Goal: Transaction & Acquisition: Purchase product/service

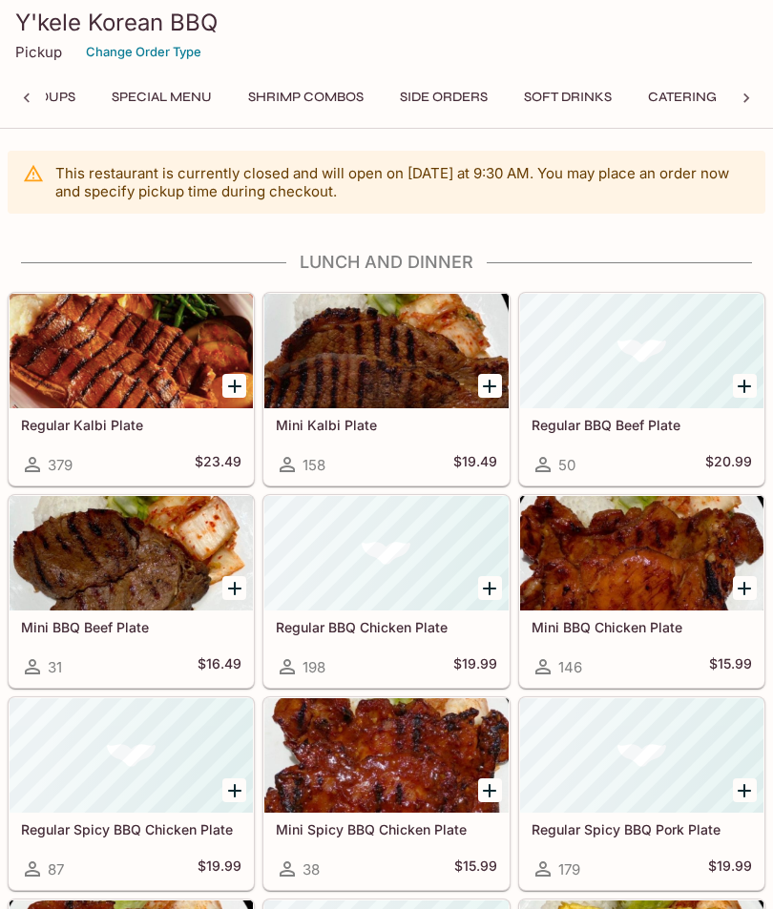
scroll to position [0, 614]
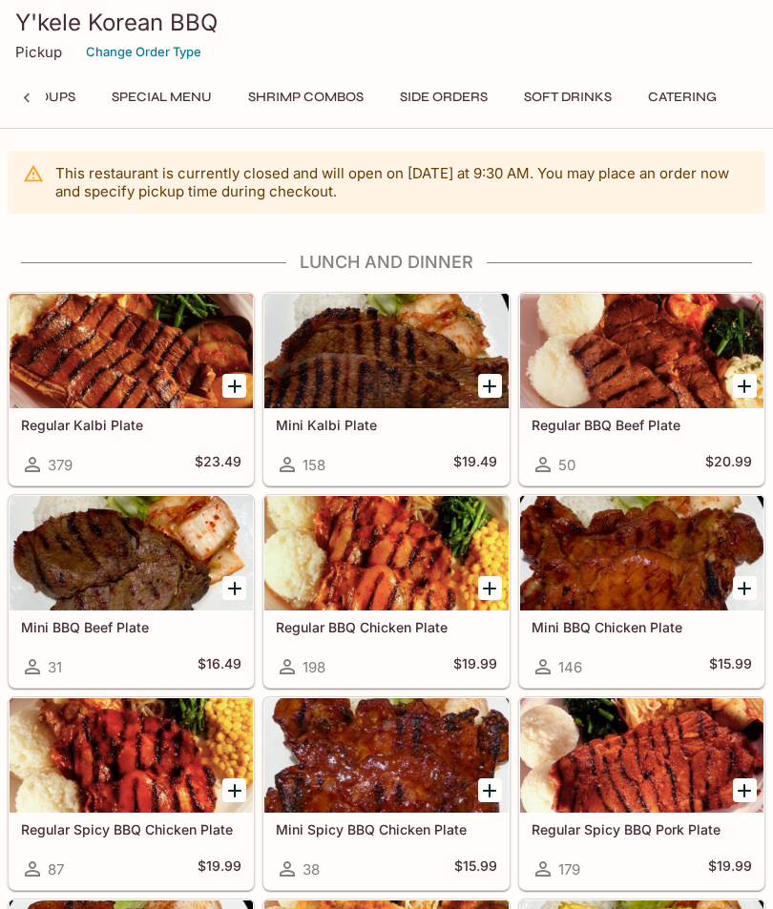
click at [676, 105] on button "Catering" at bounding box center [682, 97] width 90 height 27
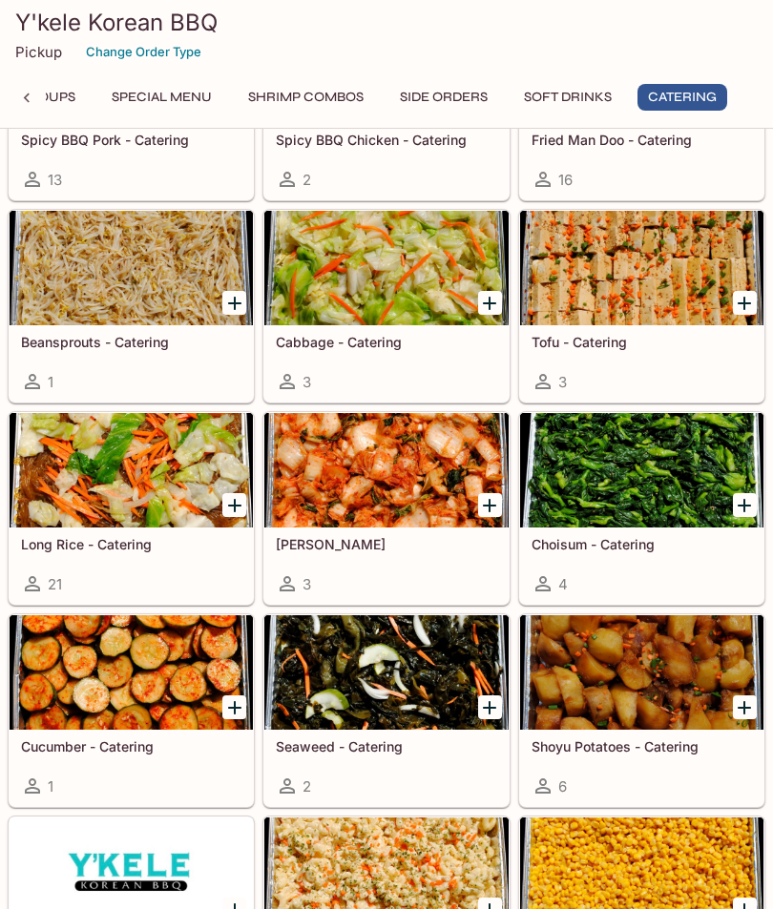
scroll to position [5500, 0]
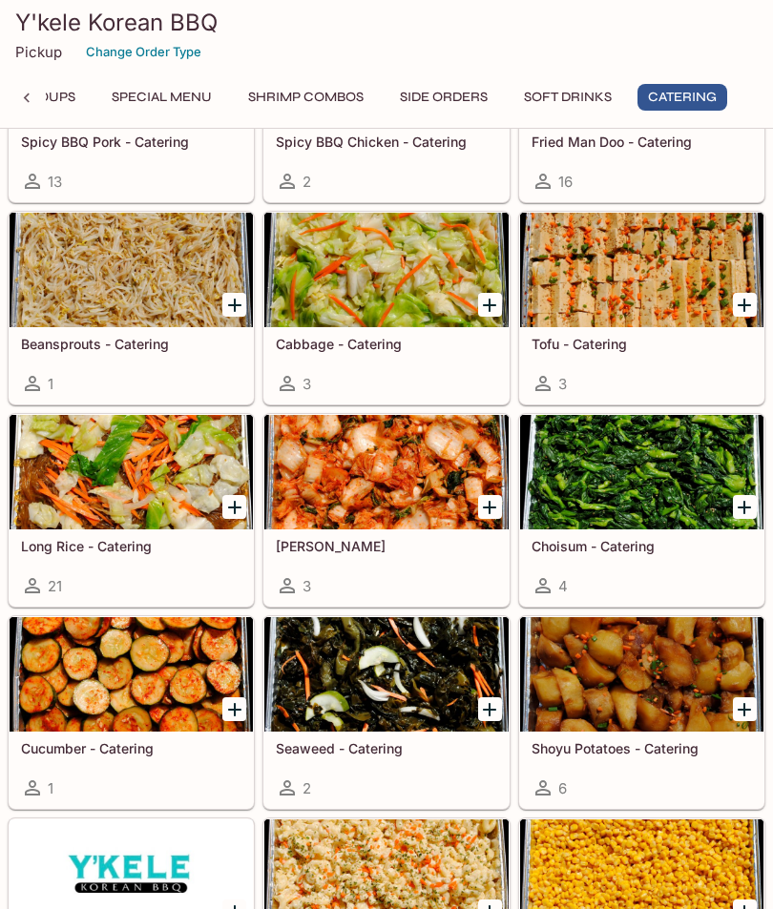
click at [115, 670] on div at bounding box center [131, 674] width 243 height 114
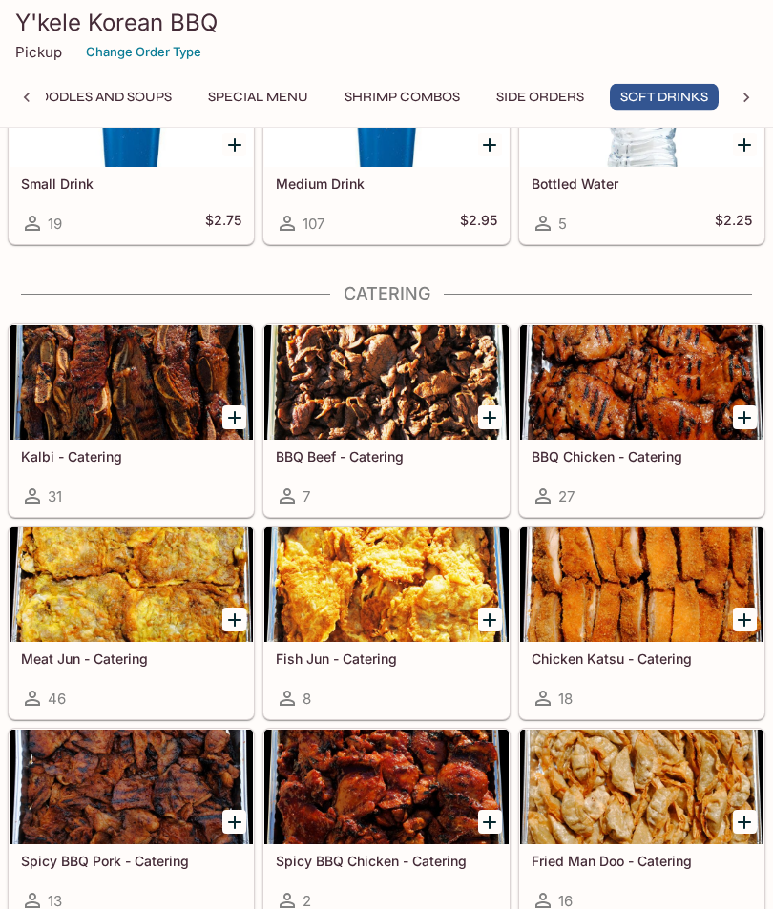
scroll to position [4781, 0]
click at [614, 416] on div at bounding box center [641, 382] width 243 height 114
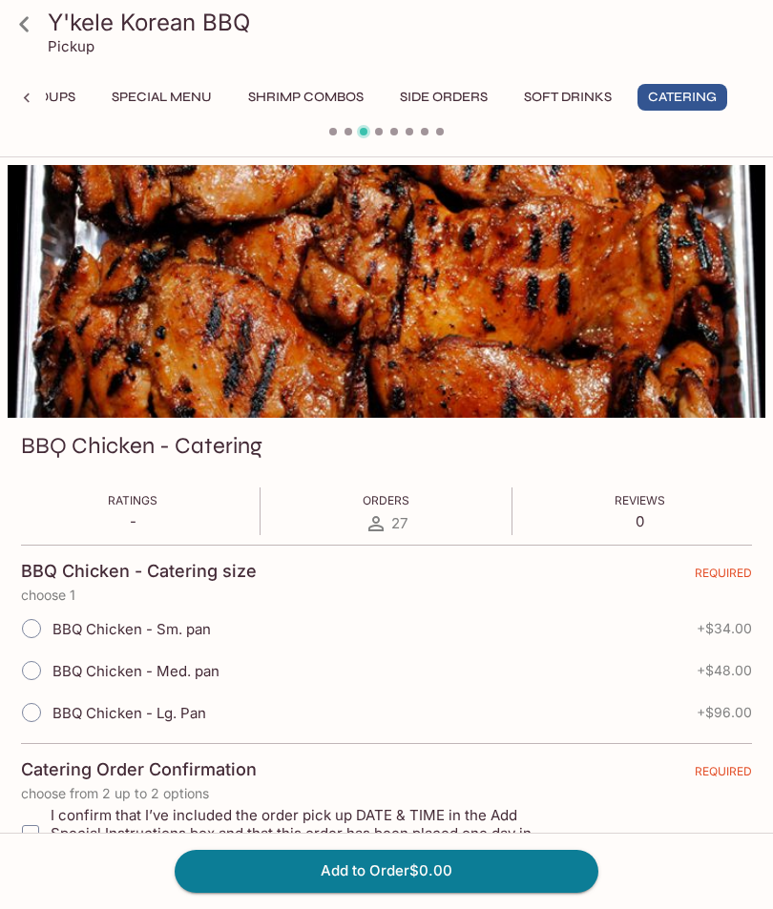
click at [10, 28] on icon at bounding box center [24, 24] width 33 height 33
